Goal: Check status: Check status

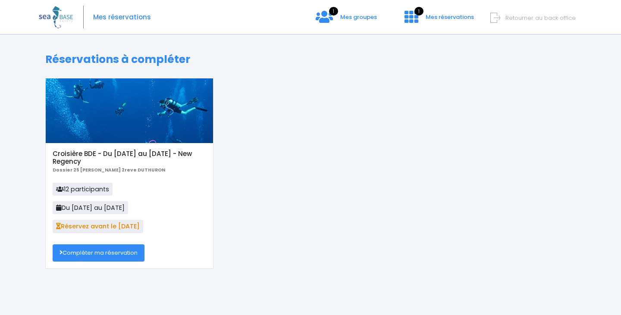
click at [132, 253] on link "Compléter ma réservation" at bounding box center [99, 253] width 92 height 17
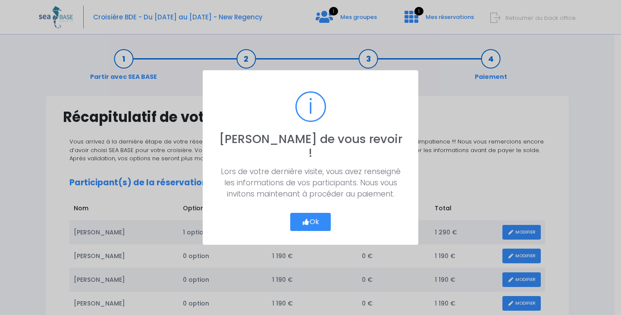
click at [304, 222] on icon "button" at bounding box center [306, 222] width 8 height 0
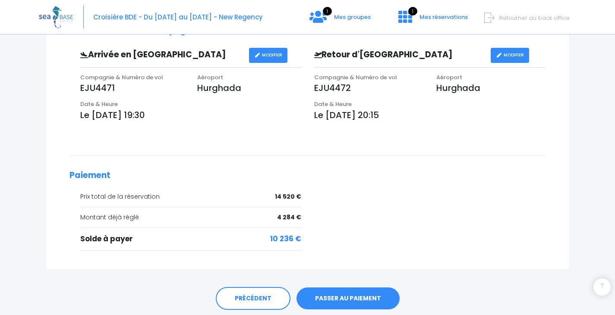
scroll to position [552, 0]
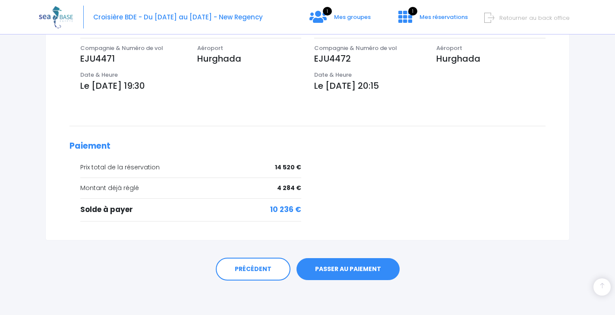
click at [361, 270] on link "PASSER AU PAIEMENT" at bounding box center [347, 269] width 103 height 22
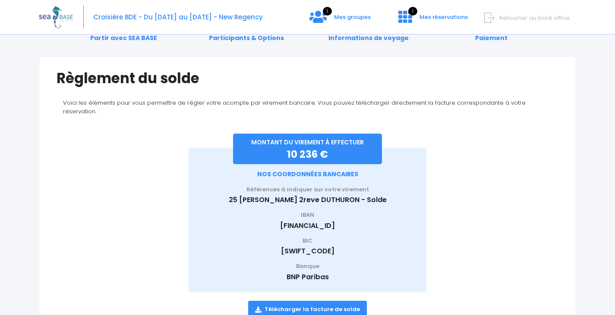
scroll to position [69, 0]
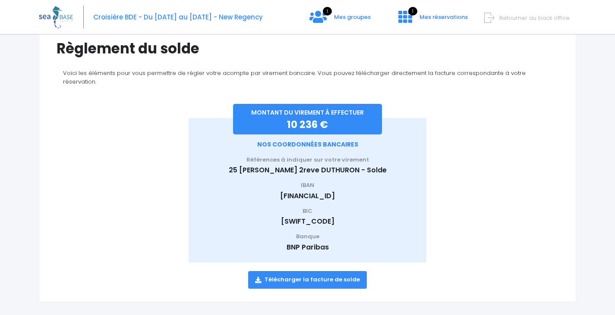
click at [355, 271] on link "Télécharger la facture de solde" at bounding box center [307, 279] width 119 height 17
click at [569, 38] on div "Règlement du solde Voici les éléments pour vous permettre de régler votre acomp…" at bounding box center [307, 164] width 537 height 275
click at [519, 19] on span "Retourner au back office" at bounding box center [534, 18] width 70 height 8
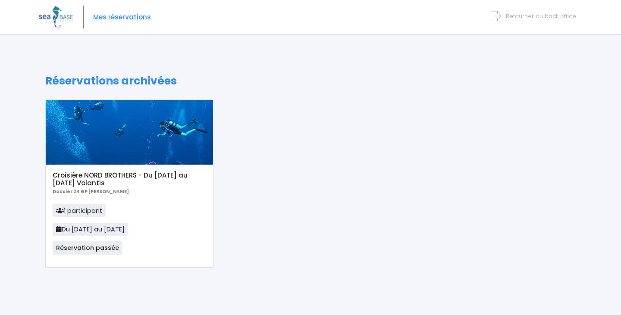
click at [178, 211] on p "1 participant Du [DATE] au [DATE] Réservation passée" at bounding box center [129, 232] width 153 height 56
click at [130, 56] on div "Réservations archivées Croisière NORD BROTHERS - Du [DATE] au [DATE] Volantis D…" at bounding box center [311, 177] width 544 height 275
click at [127, 72] on div "Réservations archivées Croisière NORD BROTHERS - Du 30/11/24 au 07/12/24 Volant…" at bounding box center [311, 177] width 544 height 275
click at [124, 17] on span "Mes réservations" at bounding box center [122, 17] width 58 height 0
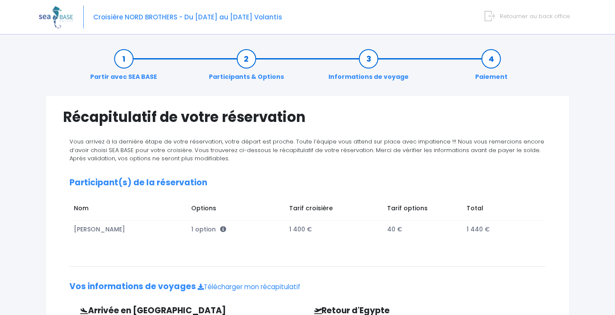
click at [528, 16] on span "Retourner au back office" at bounding box center [535, 16] width 70 height 8
